Goal: Navigation & Orientation: Find specific page/section

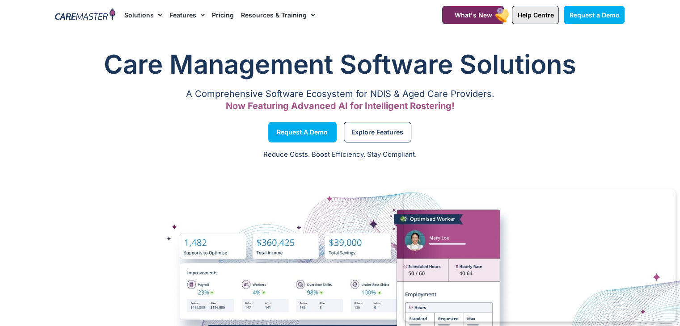
click at [537, 13] on span "Help Centre" at bounding box center [535, 15] width 36 height 8
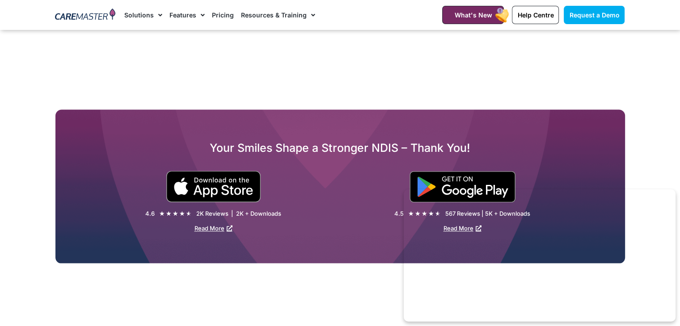
scroll to position [1326, 0]
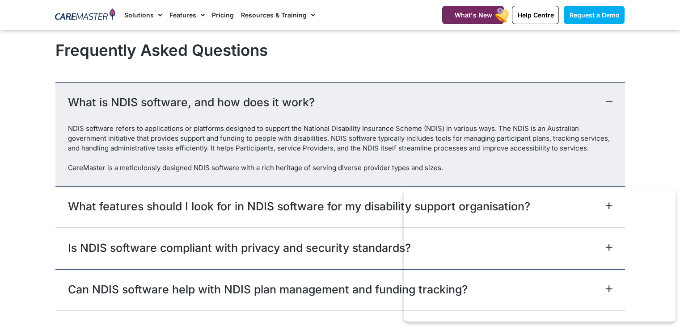
scroll to position [2477, 0]
